Goal: Task Accomplishment & Management: Manage account settings

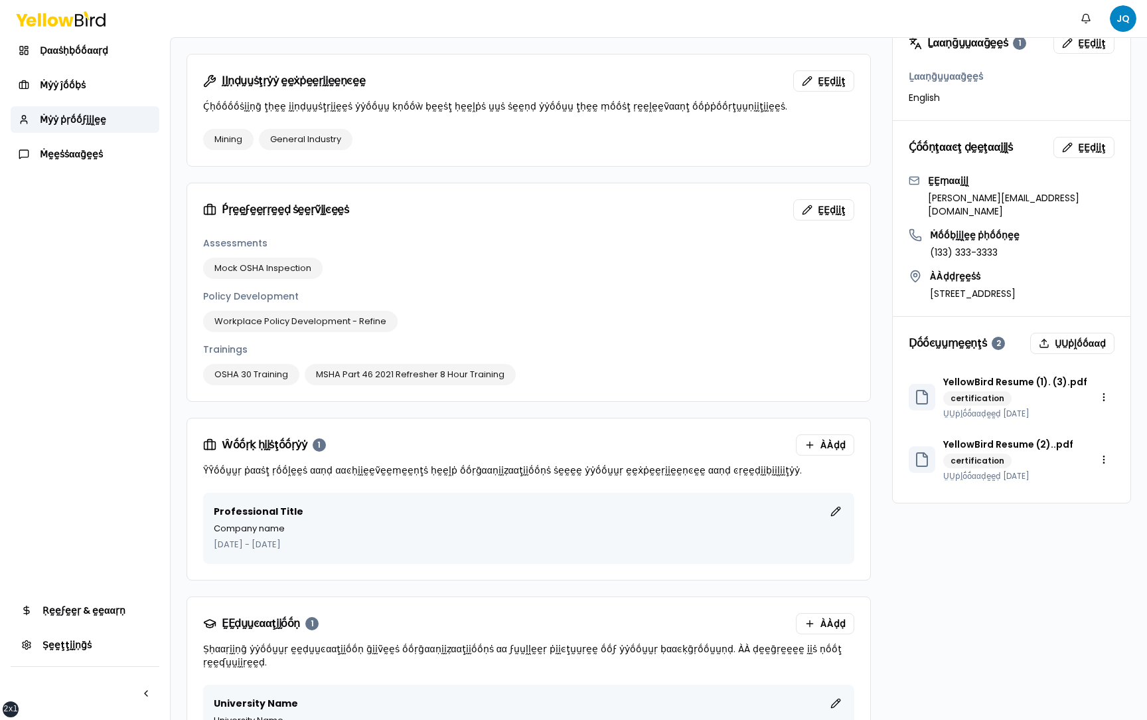
scroll to position [683, 0]
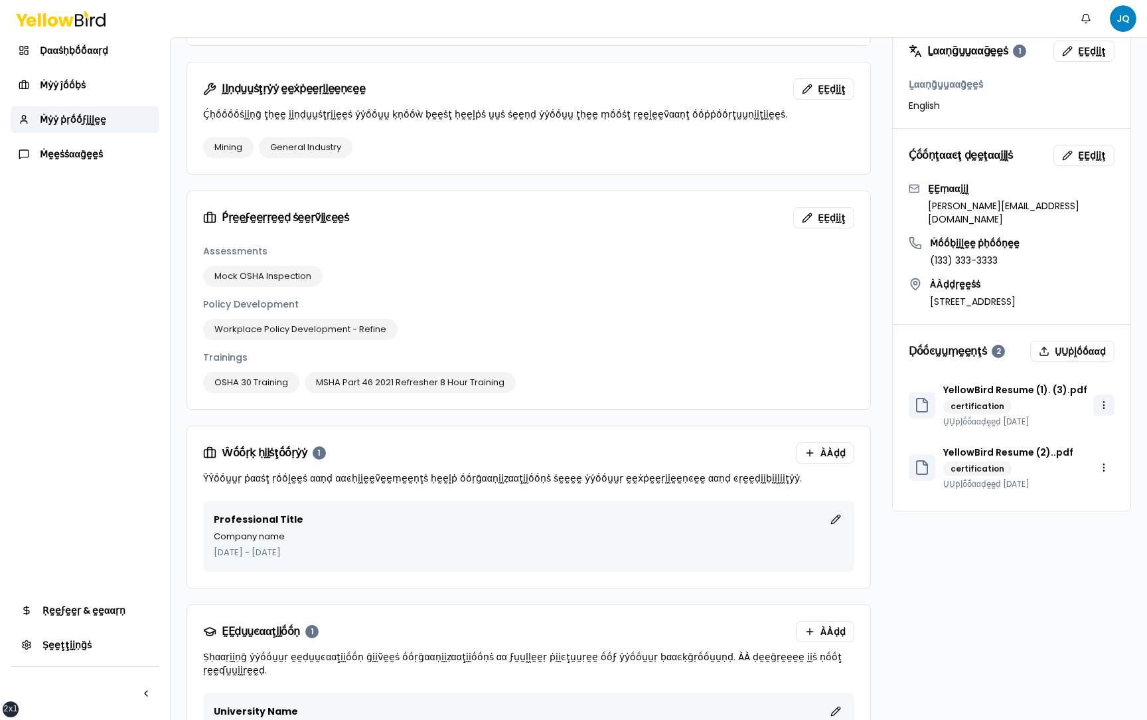
click at [1109, 365] on html "xs sm md lg xl 2xl Ṅṓṓţḭḭϝḭḭͼααţḭḭṓṓṇṡ JQ Ḍααṡḥḅṓṓααṛḍ Ṁẏẏ ĵṓṓḅṡ Ṁẏẏ ṗṛṓṓϝḭḭḽḛḛ…" at bounding box center [573, 360] width 1147 height 720
click at [1089, 341] on button "ṲṲṗḽṓṓααḍ" at bounding box center [1073, 351] width 84 height 21
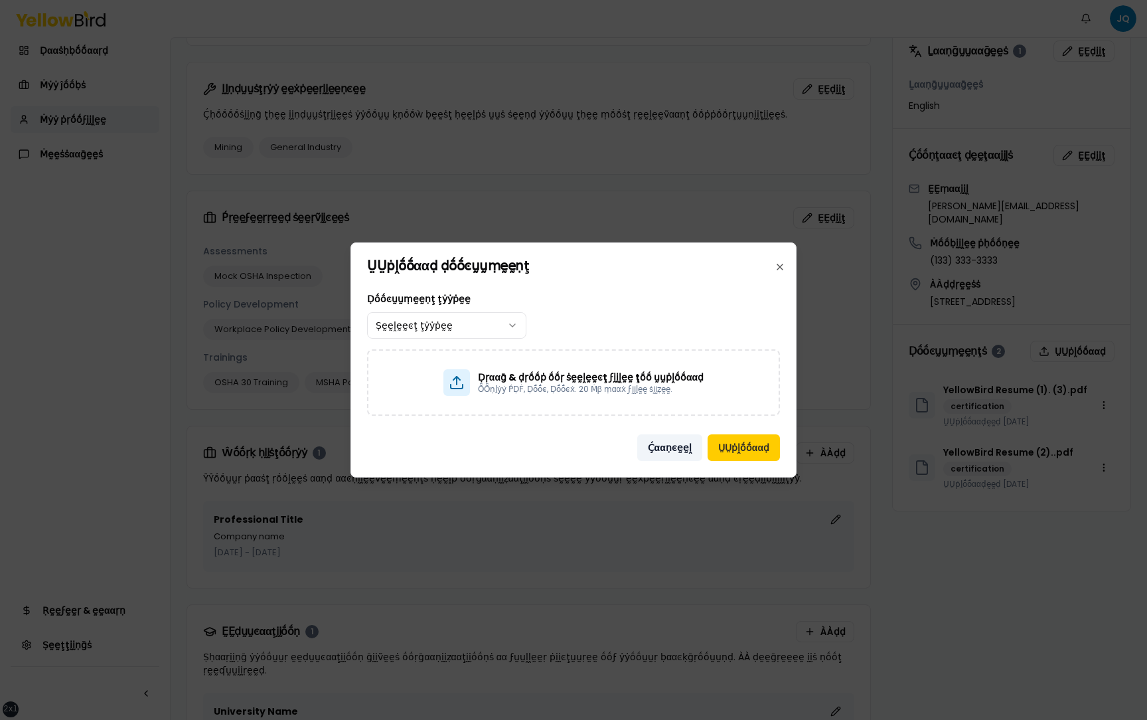
click at [668, 447] on button "Ḉααṇͼḛḛḽ" at bounding box center [669, 447] width 65 height 27
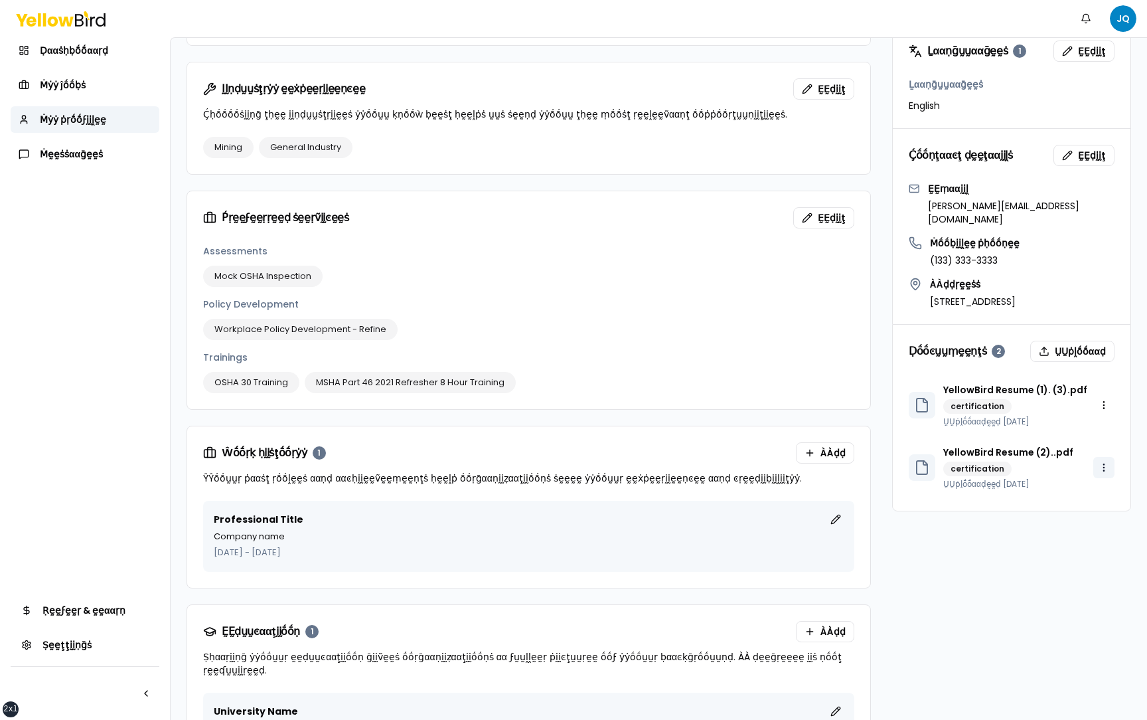
click at [1109, 423] on html "xs sm md lg xl 2xl Ṅṓṓţḭḭϝḭḭͼααţḭḭṓṓṇṡ JQ Ḍααṡḥḅṓṓααṛḍ Ṁẏẏ ĵṓṓḅṡ Ṁẏẏ ṗṛṓṓϝḭḭḽḛḛ…" at bounding box center [573, 360] width 1147 height 720
click at [1066, 477] on div "Ḍḛḛḽḛḛţḛḛ" at bounding box center [1070, 476] width 90 height 21
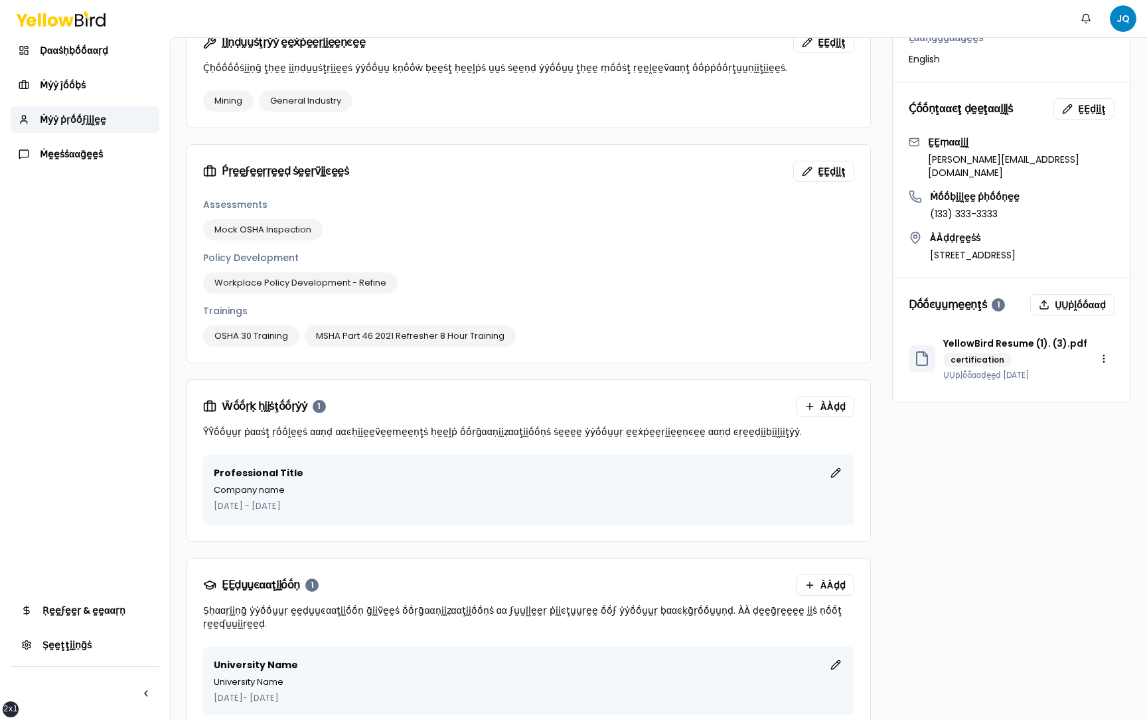
scroll to position [726, 0]
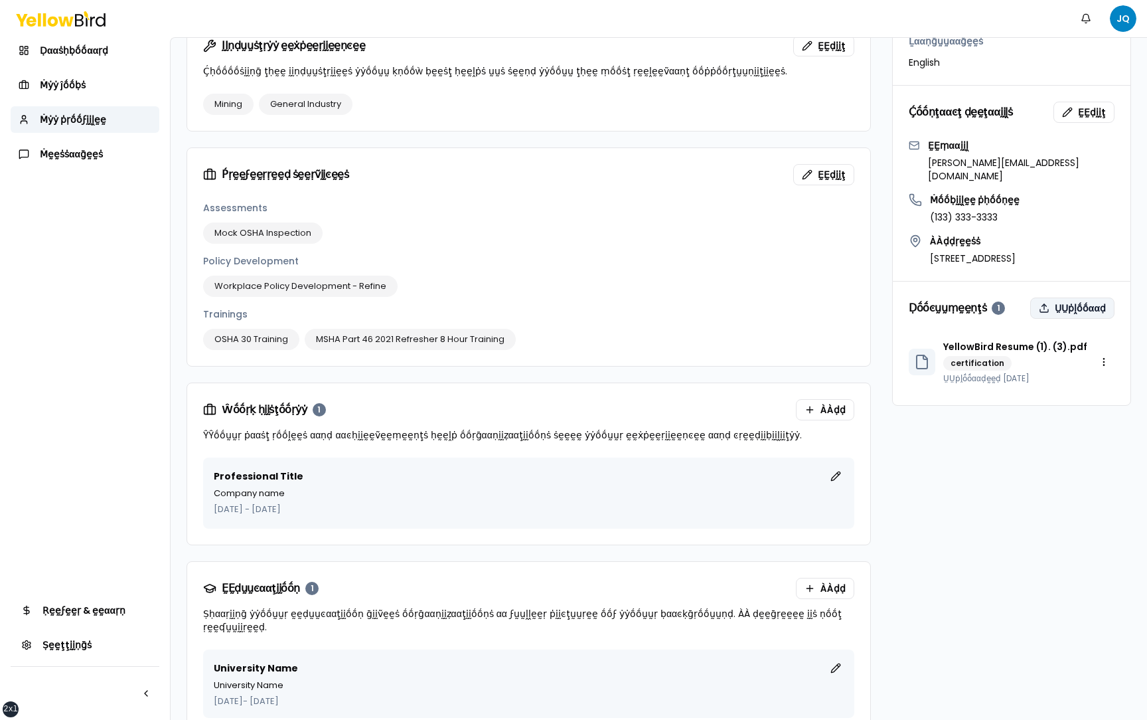
click at [1079, 297] on button "ṲṲṗḽṓṓααḍ" at bounding box center [1073, 307] width 84 height 21
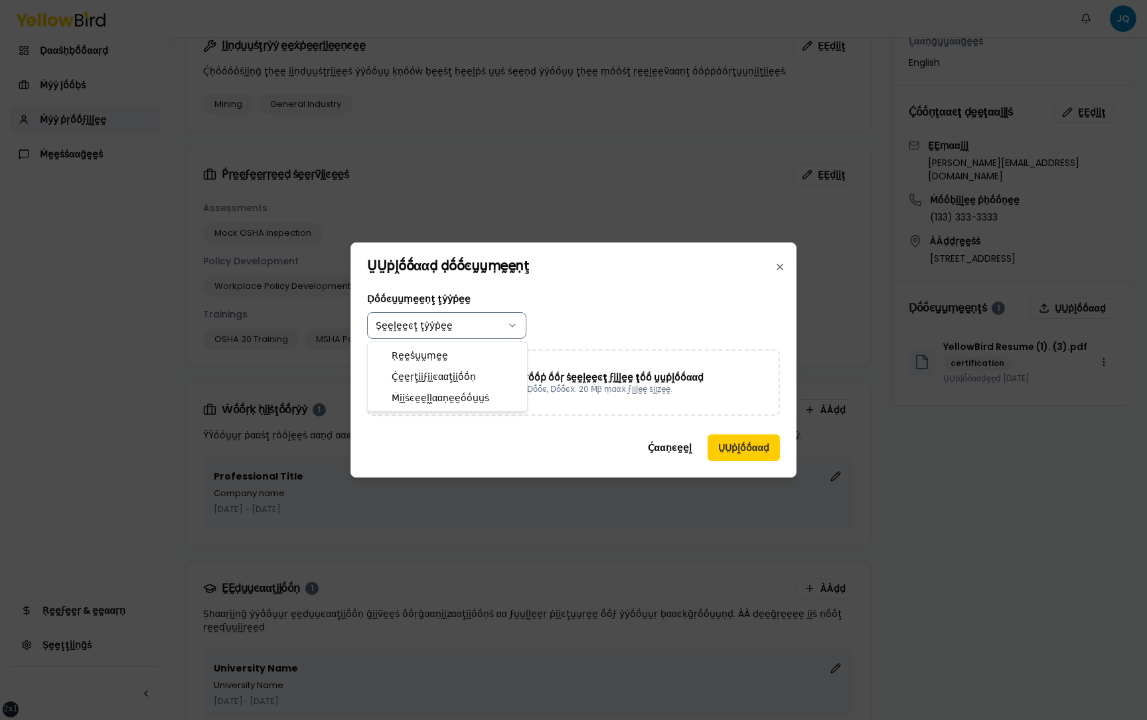
click at [483, 324] on body "xs sm md lg xl 2xl Ṅṓṓţḭḭϝḭḭͼααţḭḭṓṓṇṡ JQ Ḍααṡḥḅṓṓααṛḍ Ṁẏẏ ĵṓṓḅṡ Ṁẏẏ ṗṛṓṓϝḭḭḽḛḛ…" at bounding box center [573, 360] width 1147 height 720
click at [481, 332] on body "xs sm md lg xl 2xl Ṅṓṓţḭḭϝḭḭͼααţḭḭṓṓṇṡ JQ Ḍααṡḥḅṓṓααṛḍ Ṁẏẏ ĵṓṓḅṡ Ṁẏẏ ṗṛṓṓϝḭḭḽḛḛ…" at bounding box center [573, 360] width 1147 height 720
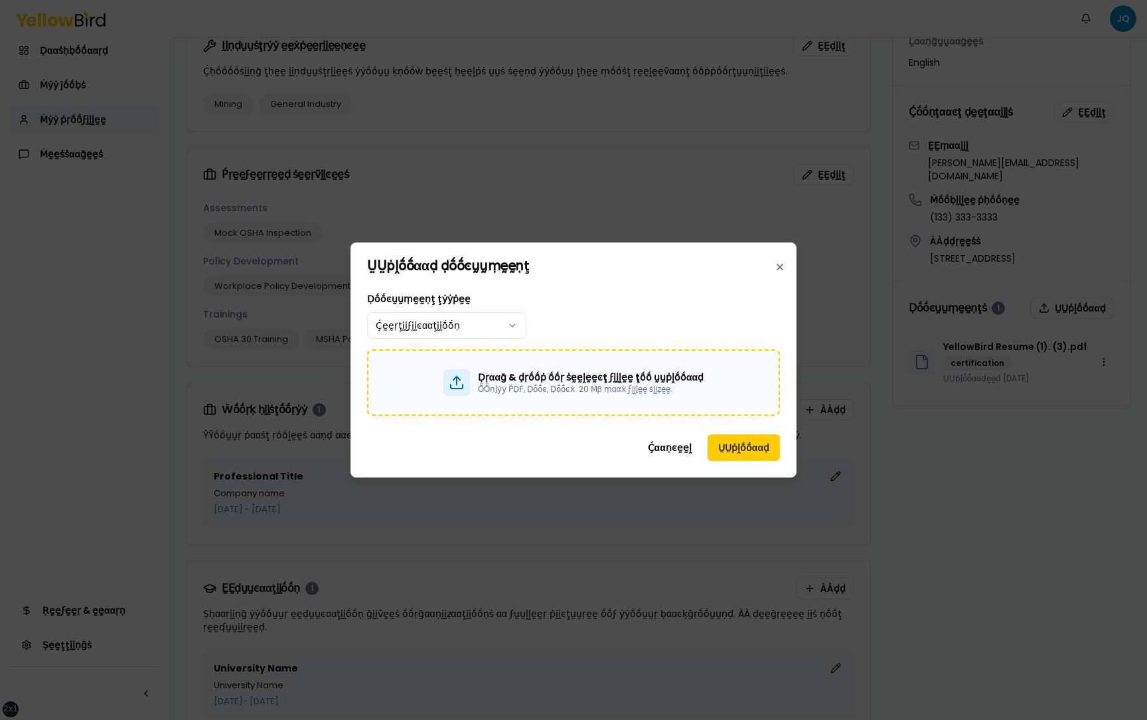
click at [529, 378] on p "Ḍṛααḡ & ḍṛṓṓṗ ṓṓṛ ṡḛḛḽḛḛͼţ ϝḭḭḽḛḛ ţṓṓ ṵṵṗḽṓṓααḍ" at bounding box center [591, 377] width 226 height 13
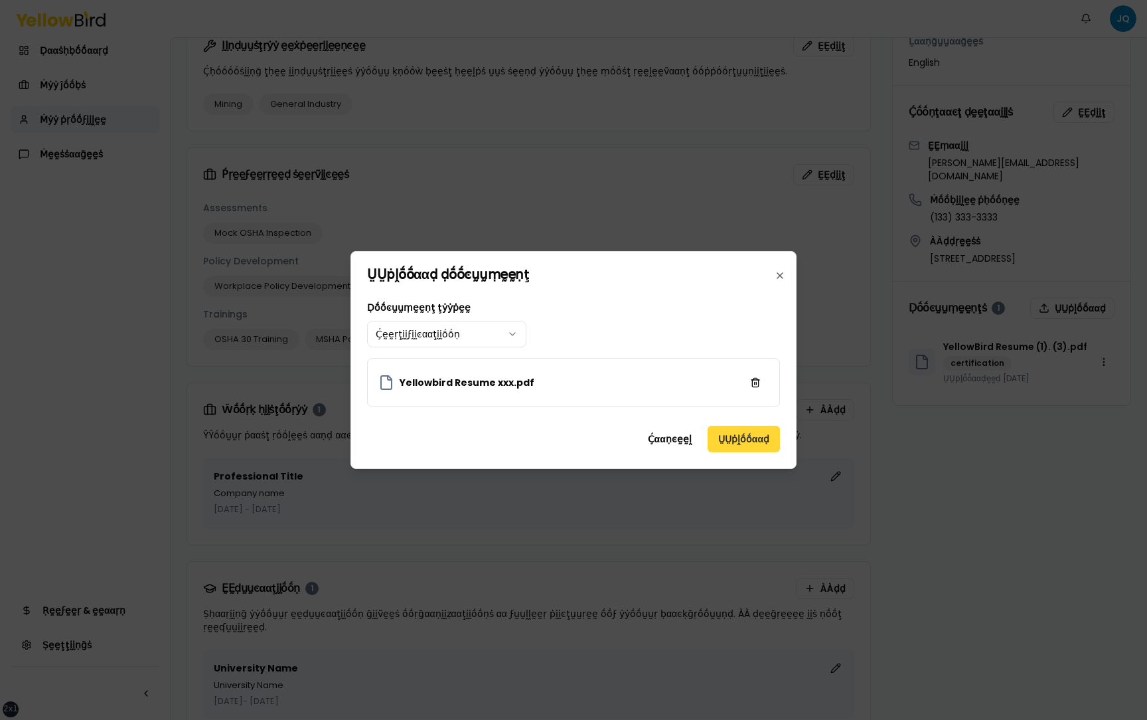
click at [746, 433] on button "ṲṲṗḽṓṓααḍ" at bounding box center [744, 439] width 72 height 27
click at [748, 439] on button "ṲṲṗḽṓṓααḍ" at bounding box center [744, 439] width 72 height 27
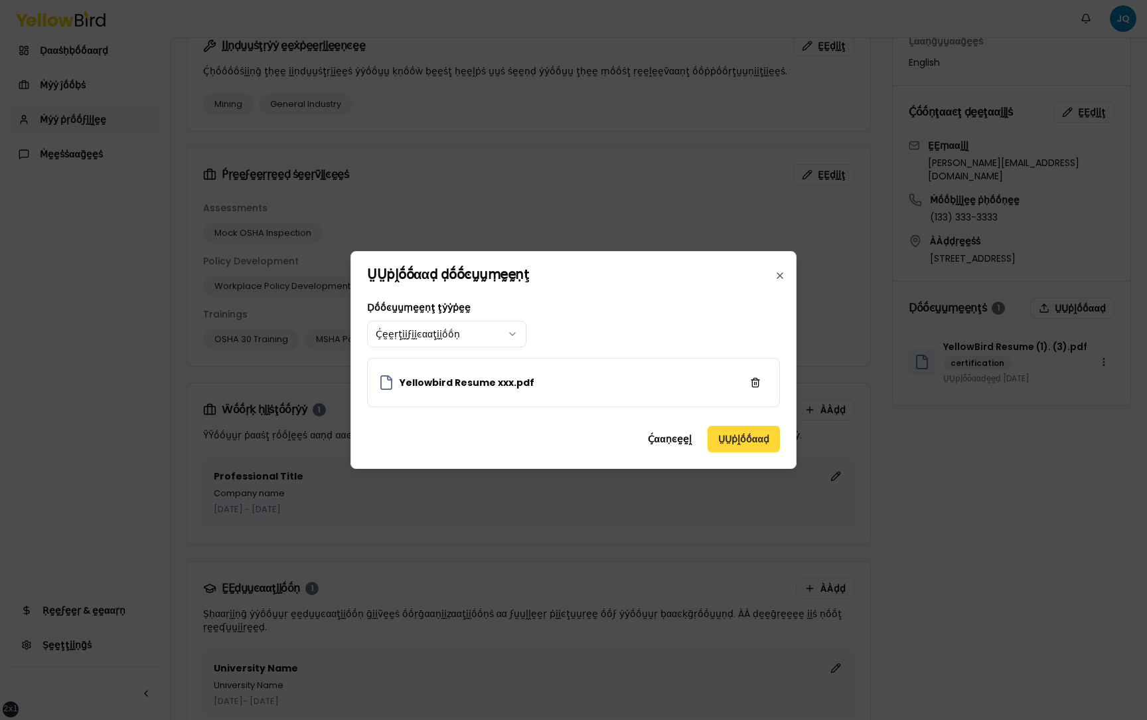
click at [734, 445] on button "ṲṲṗḽṓṓααḍ" at bounding box center [744, 439] width 72 height 27
click at [733, 444] on button "ṲṲṗḽṓṓααḍ" at bounding box center [744, 439] width 72 height 27
click at [664, 434] on button "Ḉααṇͼḛḛḽ" at bounding box center [669, 439] width 65 height 27
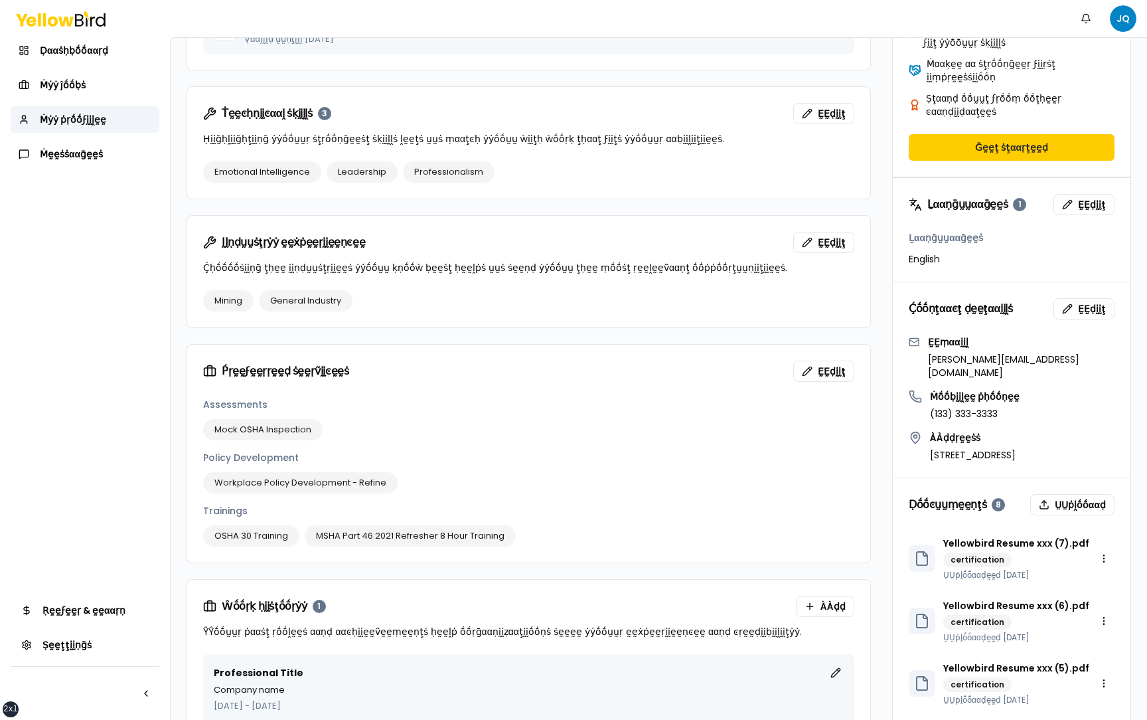
scroll to position [825, 0]
